Goal: Find specific page/section: Find specific page/section

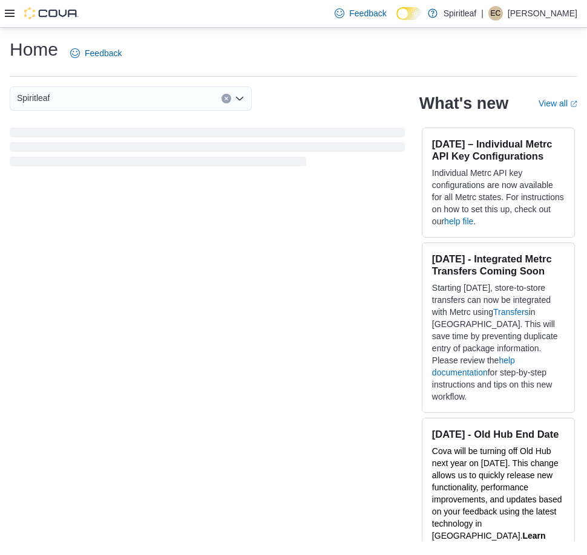
click at [11, 13] on icon at bounding box center [10, 13] width 10 height 10
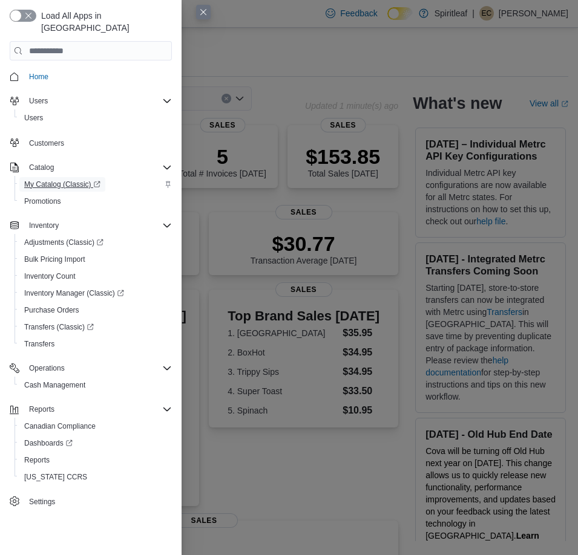
click at [47, 180] on span "My Catalog (Classic)" at bounding box center [62, 185] width 76 height 10
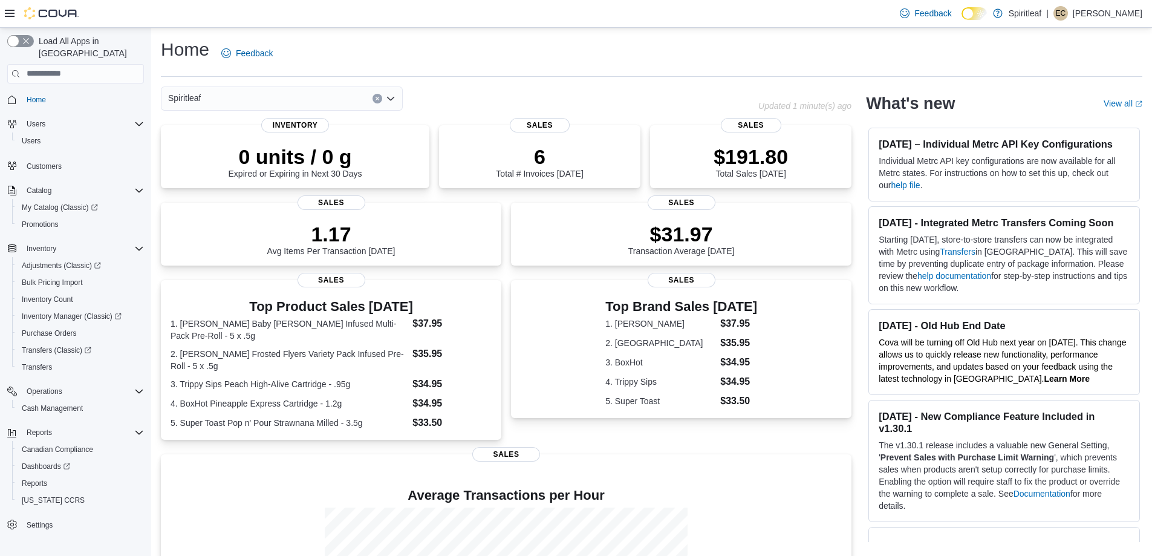
click at [586, 11] on p "[PERSON_NAME]" at bounding box center [1108, 13] width 70 height 15
click at [586, 122] on span "Sign Out" at bounding box center [1064, 118] width 33 height 12
